Goal: Information Seeking & Learning: Learn about a topic

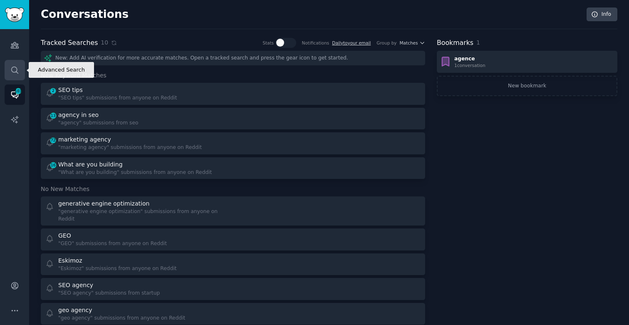
click at [17, 69] on icon "Sidebar" at bounding box center [14, 70] width 7 height 7
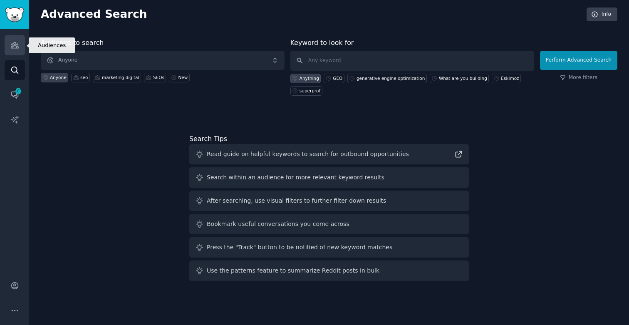
click at [13, 41] on icon "Sidebar" at bounding box center [14, 45] width 9 height 9
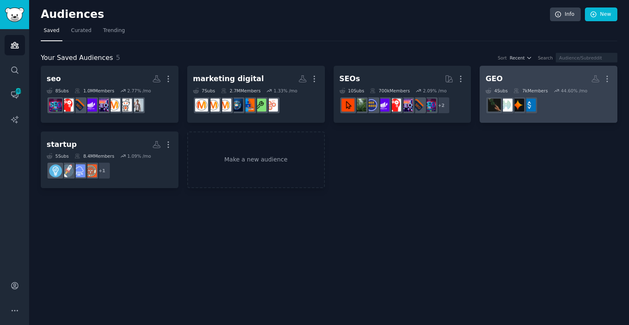
click at [522, 81] on h2 "GEO More" at bounding box center [548, 79] width 126 height 15
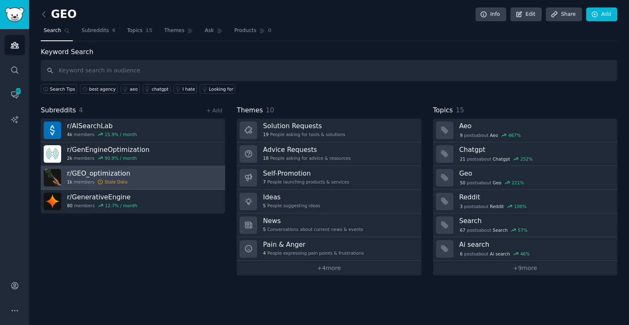
click at [101, 176] on h3 "r/ GEO_optimization" at bounding box center [98, 173] width 63 height 9
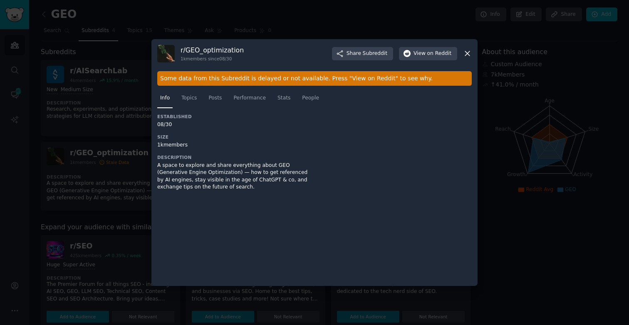
click at [471, 53] on div "r/ GEO_optimization 1k members since 08/30 Share Subreddit View on Reddit Some …" at bounding box center [314, 162] width 326 height 247
click at [469, 52] on icon at bounding box center [467, 53] width 9 height 9
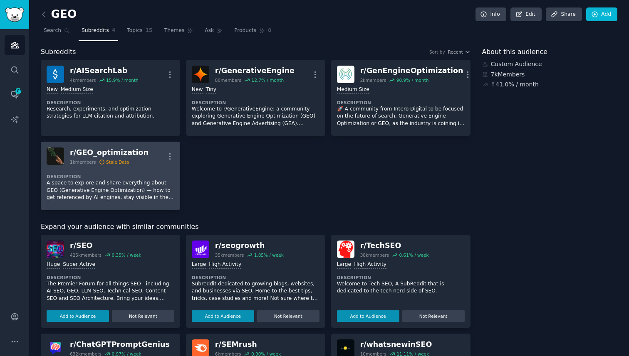
click at [120, 180] on p "A space to explore and share everything about GEO (Generative Engine Optimizati…" at bounding box center [111, 191] width 128 height 22
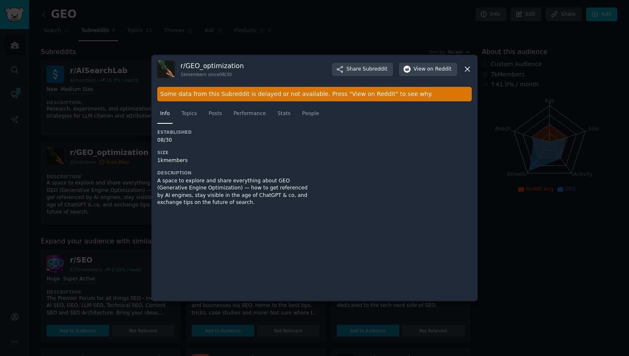
click at [185, 98] on div "Some data from this Subreddit is delayed or not available. Press "View on Reddi…" at bounding box center [314, 94] width 314 height 15
click at [185, 97] on div "Some data from this Subreddit is delayed or not available. Press "View on Reddi…" at bounding box center [314, 94] width 314 height 15
click at [188, 96] on div "Some data from this Subreddit is delayed or not available. Press "View on Reddi…" at bounding box center [314, 94] width 314 height 15
click at [426, 71] on span "View on Reddit" at bounding box center [432, 69] width 38 height 7
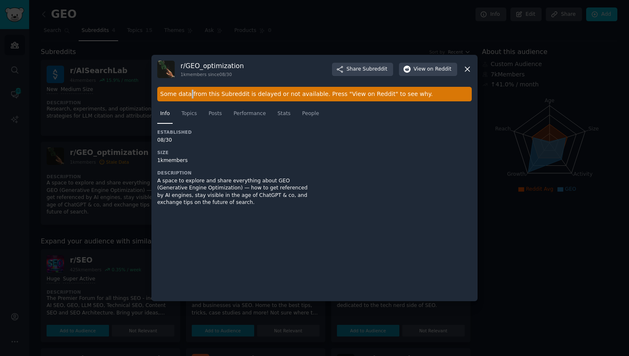
click at [469, 71] on icon at bounding box center [467, 69] width 5 height 5
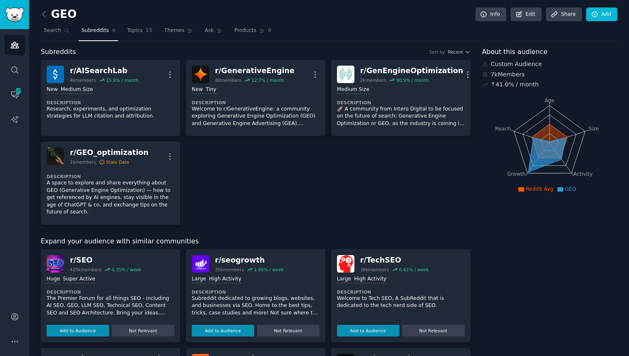
click at [318, 183] on div "r/ AISearchLab 4k members 15.9 % / month More New Medium Size Description Resea…" at bounding box center [255, 142] width 429 height 165
click at [44, 13] on icon at bounding box center [43, 14] width 9 height 9
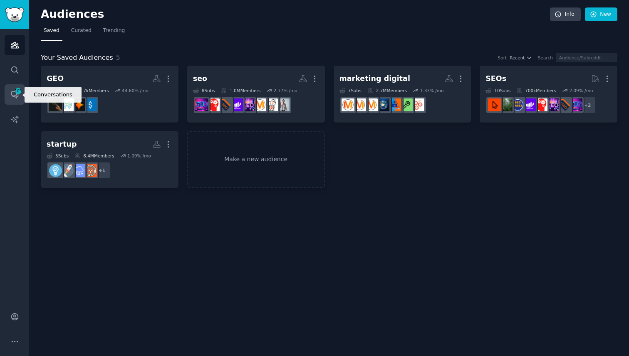
click at [18, 91] on span "103" at bounding box center [18, 91] width 7 height 6
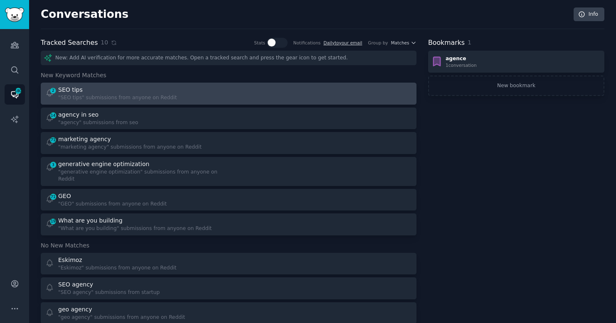
click at [101, 90] on div "SEO tips" at bounding box center [117, 90] width 119 height 9
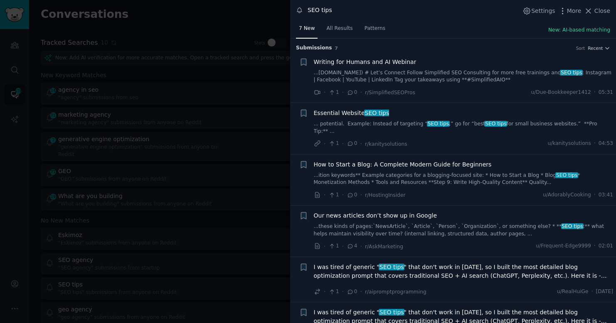
scroll to position [69, 0]
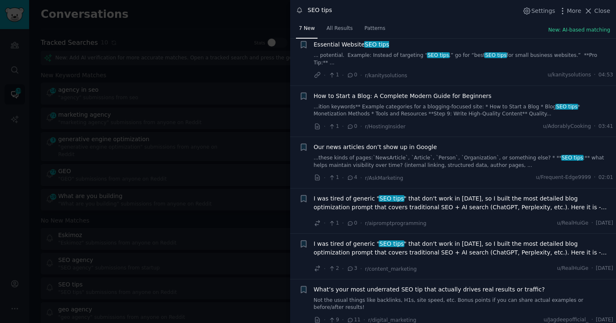
click at [424, 155] on link "...these kinds of pages:`NewsArticle`, `Article`, `Person`, `Organization`, or …" at bounding box center [464, 162] width 300 height 15
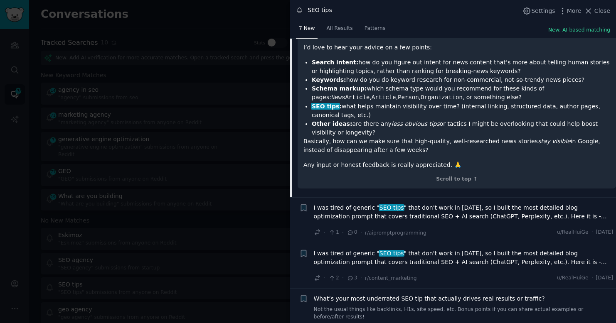
scroll to position [336, 0]
click at [400, 249] on span "I was tired of generic " SEO tips " that don't work in [DATE], so I built the m…" at bounding box center [464, 257] width 300 height 17
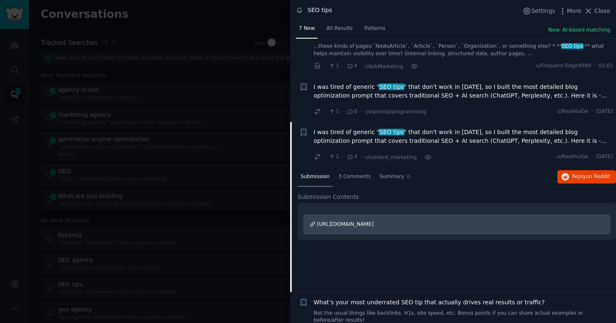
scroll to position [193, 0]
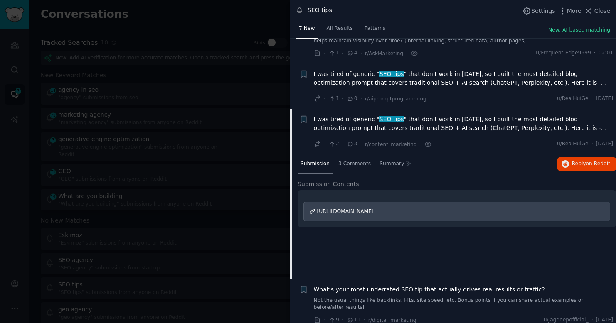
click at [334, 287] on div "What’s your most underrated SEO tip that actually drives real results or traffi…" at bounding box center [464, 299] width 300 height 26
click at [382, 297] on link "Not the usual things like backlinks, H1s, site speed, etc. Bonus points if you …" at bounding box center [464, 304] width 300 height 15
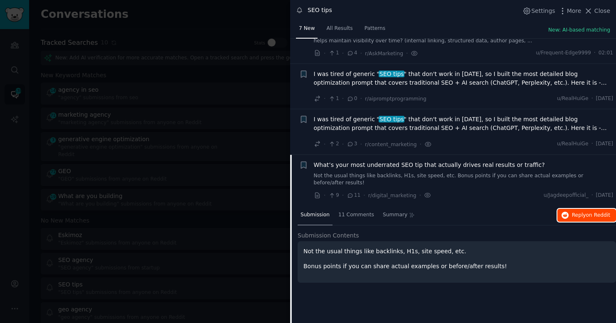
click at [572, 212] on span "Reply on Reddit" at bounding box center [591, 215] width 38 height 7
click at [97, 131] on div at bounding box center [308, 161] width 616 height 323
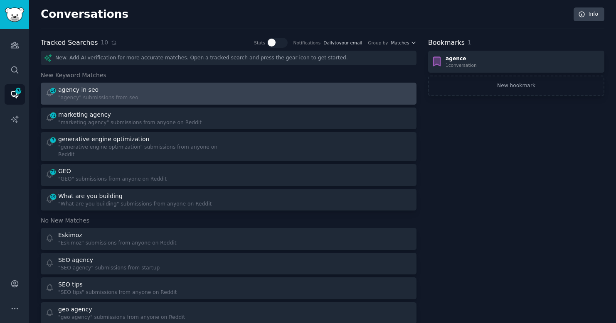
click at [99, 91] on div "agency in seo" at bounding box center [98, 90] width 80 height 9
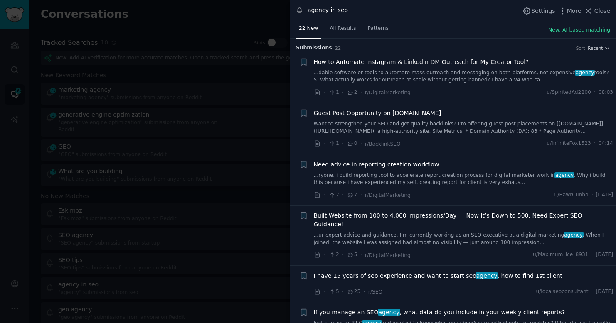
click at [398, 73] on link "...dable software or tools to automate mass outreach and messaging on both plat…" at bounding box center [464, 76] width 300 height 15
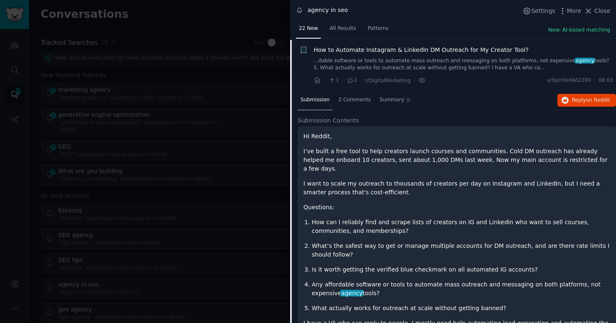
scroll to position [13, 0]
click at [259, 71] on div at bounding box center [308, 161] width 616 height 323
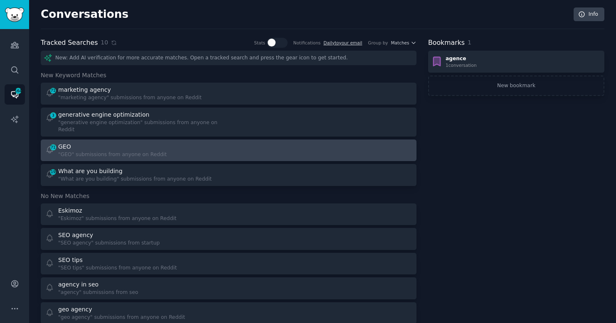
click at [109, 153] on div ""GEO" submissions from anyone on Reddit" at bounding box center [112, 154] width 109 height 7
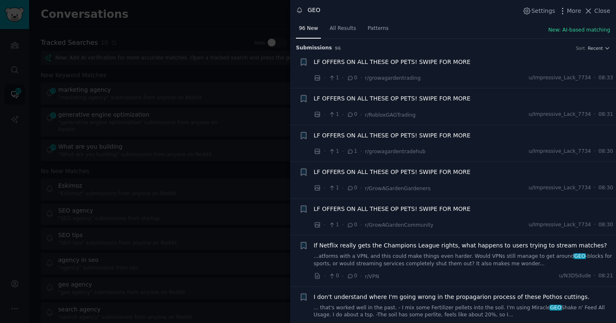
click at [434, 75] on div "· 1 · 0 · r/growagardentrading u/Impressive_Lack_7734 · 08:33" at bounding box center [464, 78] width 300 height 9
click at [439, 59] on span "LF OFFERS ON ALL THESE OP PETS! SWIPE FOR MORE" at bounding box center [392, 62] width 157 height 9
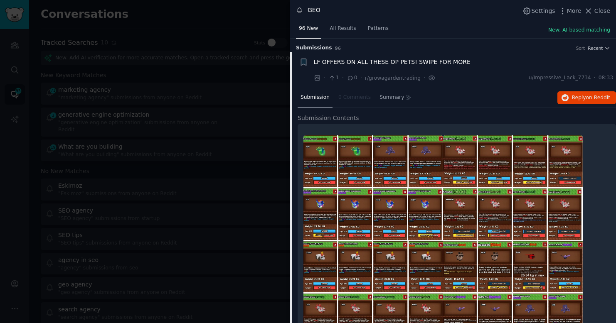
click at [450, 64] on span "LF OFFERS ON ALL THESE OP PETS! SWIPE FOR MORE" at bounding box center [392, 62] width 157 height 9
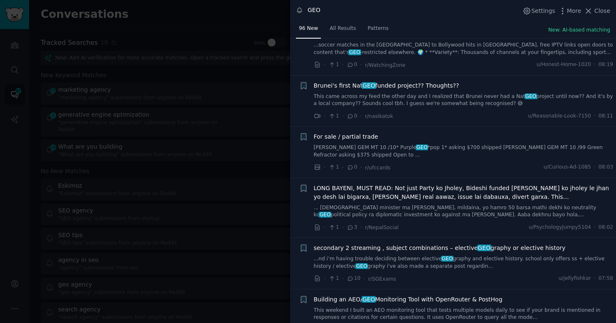
scroll to position [313, 0]
click at [170, 213] on div at bounding box center [308, 161] width 616 height 323
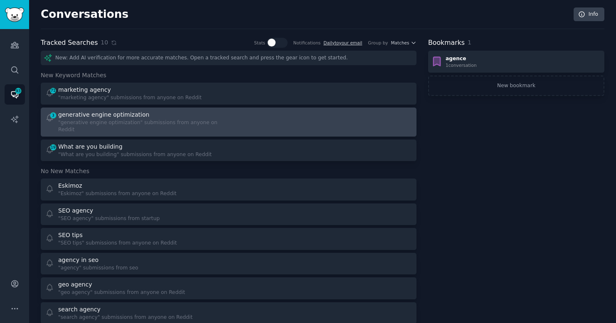
click at [151, 115] on div "generative engine optimization" at bounding box center [140, 115] width 165 height 9
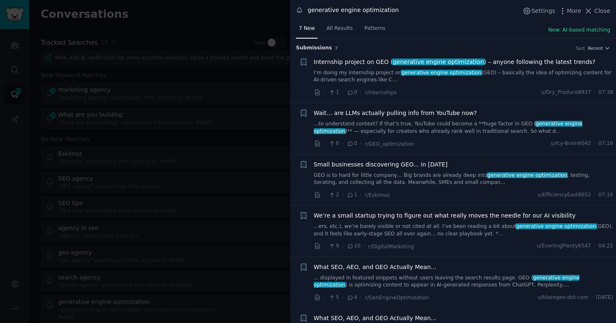
click at [541, 72] on link "I’m doing my internship project on generative engine optimization (GEO) – basic…" at bounding box center [464, 76] width 300 height 15
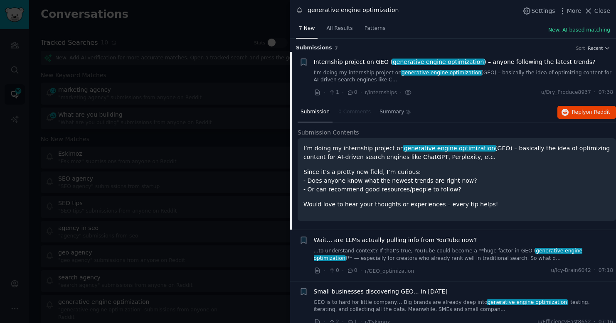
scroll to position [13, 0]
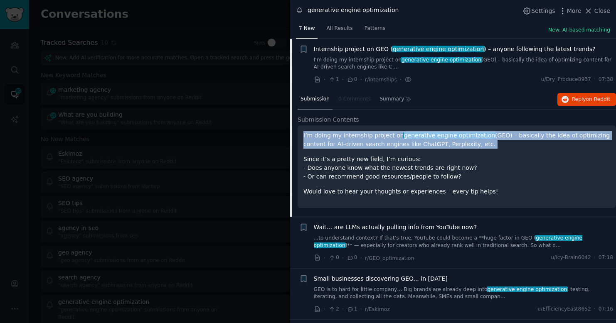
drag, startPoint x: 303, startPoint y: 134, endPoint x: 417, endPoint y: 154, distance: 115.2
click at [417, 154] on div "I’m doing my internship project on generative engine optimization (GEO) – basic…" at bounding box center [457, 167] width 318 height 83
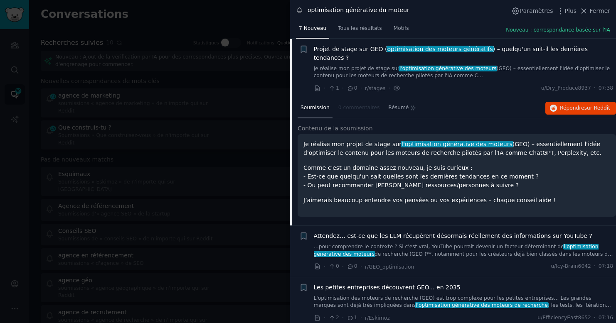
click at [354, 141] on font "Je réalise mon projet de stage sur" at bounding box center [352, 144] width 98 height 7
click at [363, 141] on font "Je réalise mon projet de stage sur" at bounding box center [352, 144] width 98 height 7
click at [381, 150] on div "Je réalise mon projet de stage sur l'optimisation générative des moteurs (GEO) …" at bounding box center [456, 172] width 307 height 65
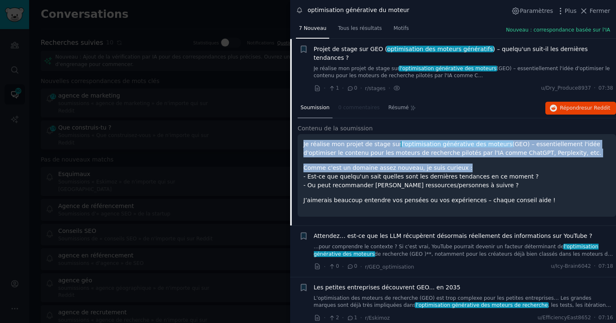
drag, startPoint x: 303, startPoint y: 139, endPoint x: 491, endPoint y: 158, distance: 188.4
click at [491, 158] on div "Je réalise mon projet de stage sur l'optimisation générative des moteurs (GEO) …" at bounding box center [456, 172] width 307 height 65
click at [491, 164] on p "Comme c'est un domaine assez nouveau, je suis curieux : - Est-ce que quelqu'un …" at bounding box center [456, 177] width 307 height 26
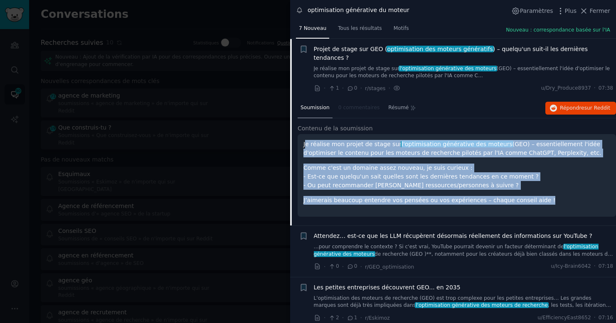
drag, startPoint x: 538, startPoint y: 191, endPoint x: 305, endPoint y: 138, distance: 238.6
click at [305, 140] on div "Je réalise mon projet de stage sur l'optimisation générative des moteurs (GEO) …" at bounding box center [456, 172] width 307 height 65
click at [305, 141] on font "Je réalise mon projet de stage sur" at bounding box center [352, 144] width 98 height 7
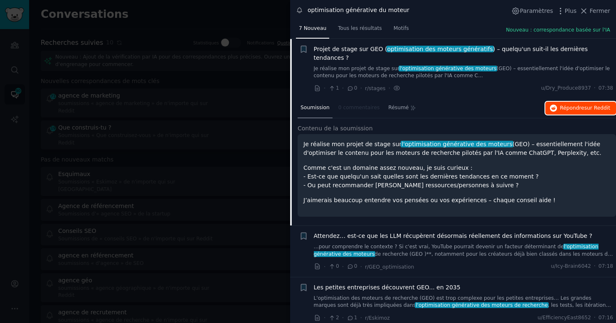
click at [577, 105] on font "Répondre" at bounding box center [572, 108] width 25 height 6
click at [133, 136] on div at bounding box center [308, 161] width 616 height 323
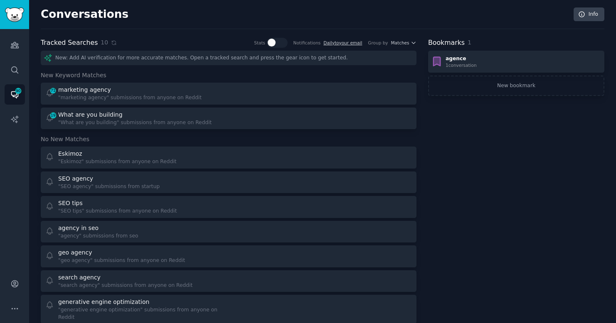
click at [185, 27] on div "Conversations Info" at bounding box center [323, 18] width 564 height 22
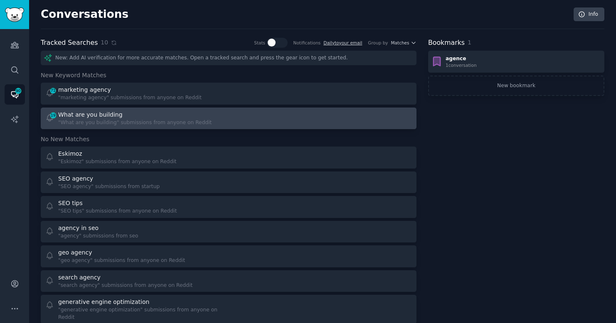
click at [194, 123] on div ""What are you building" submissions from anyone on Reddit" at bounding box center [134, 122] width 153 height 7
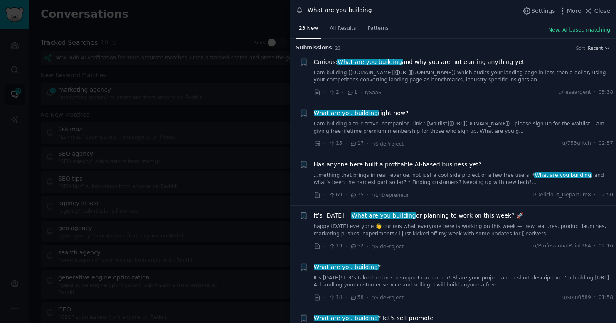
click at [416, 120] on div "What are you building right now? I am building a true travel companion. link : …" at bounding box center [464, 122] width 300 height 26
click at [417, 127] on link "I am building a true travel companion. link : [waitlist]([URL][DOMAIN_NAME]) . …" at bounding box center [464, 128] width 300 height 15
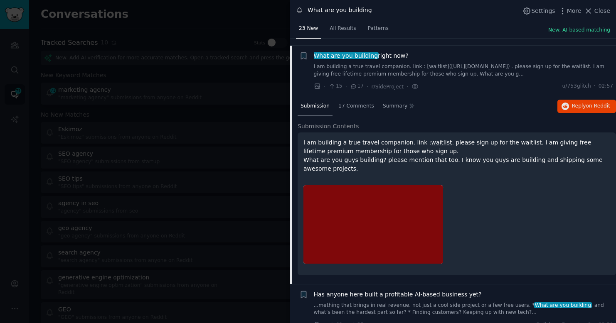
scroll to position [64, 0]
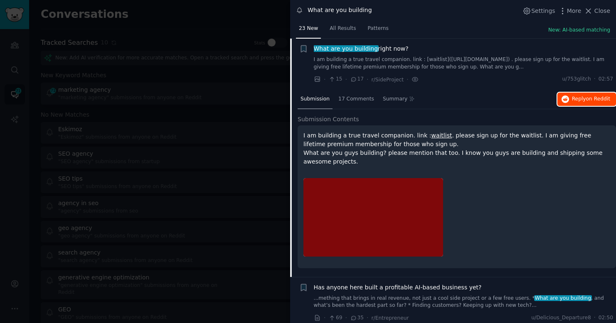
click at [582, 102] on span "Reply on Reddit" at bounding box center [591, 99] width 38 height 7
click at [147, 113] on div at bounding box center [308, 161] width 616 height 323
